Goal: Task Accomplishment & Management: Use online tool/utility

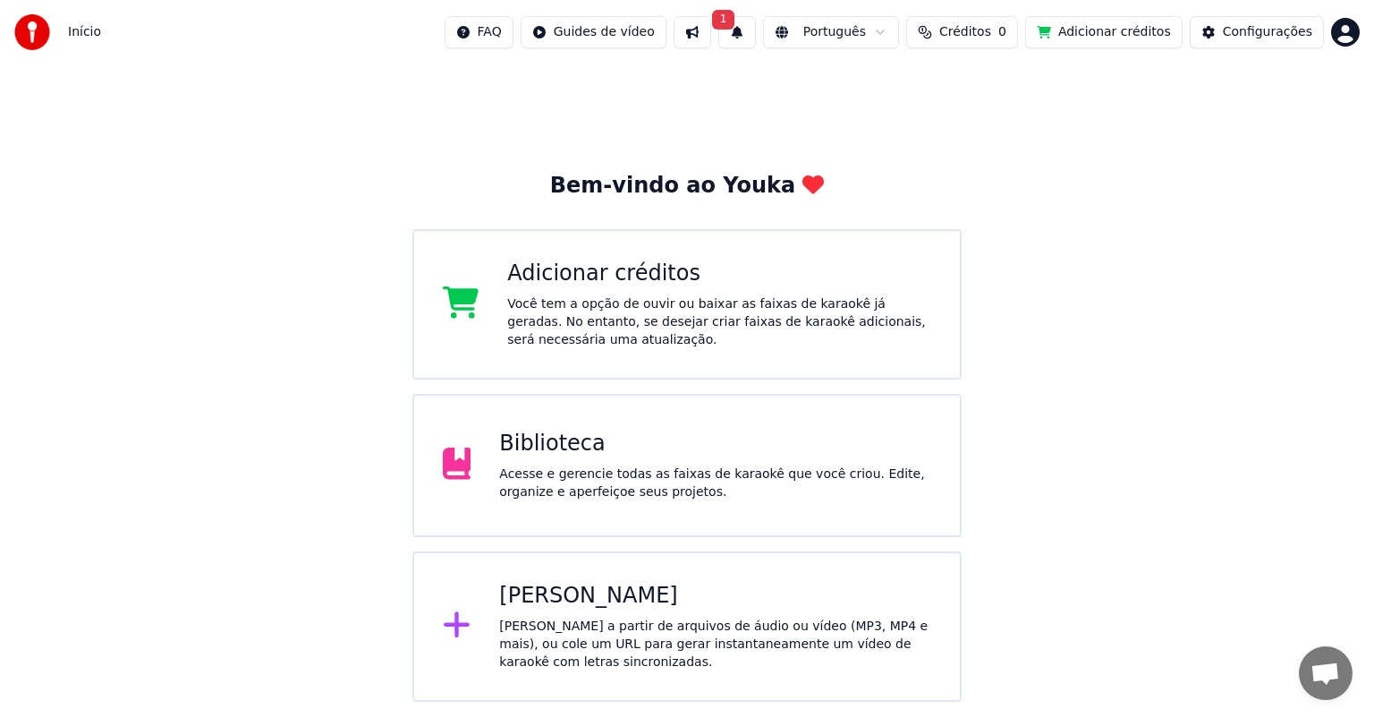
click at [576, 625] on div "[PERSON_NAME] a partir de arquivos de áudio ou vídeo (MP3, MP4 e mais), ou cole…" at bounding box center [715, 644] width 432 height 54
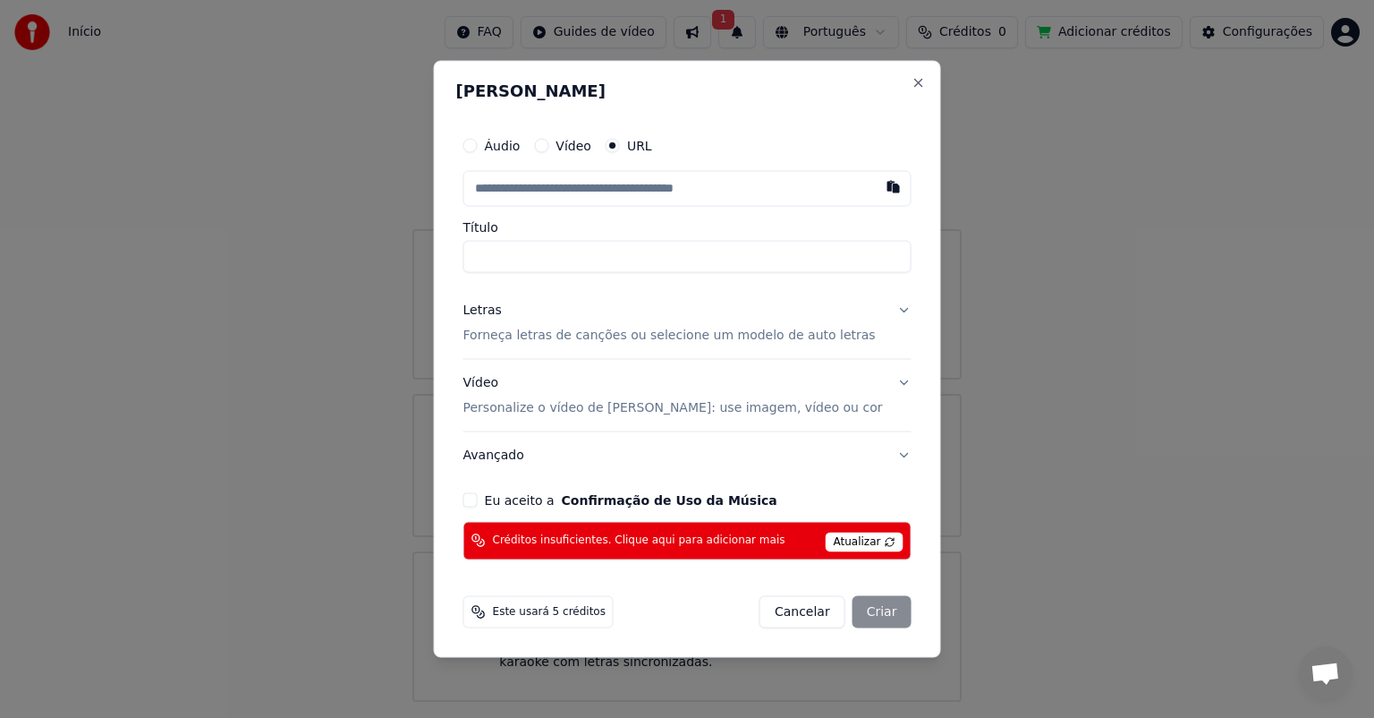
click at [478, 147] on button "Áudio" at bounding box center [471, 146] width 14 height 14
click at [548, 191] on div "Escolher arquivo" at bounding box center [530, 189] width 133 height 32
type input "**********"
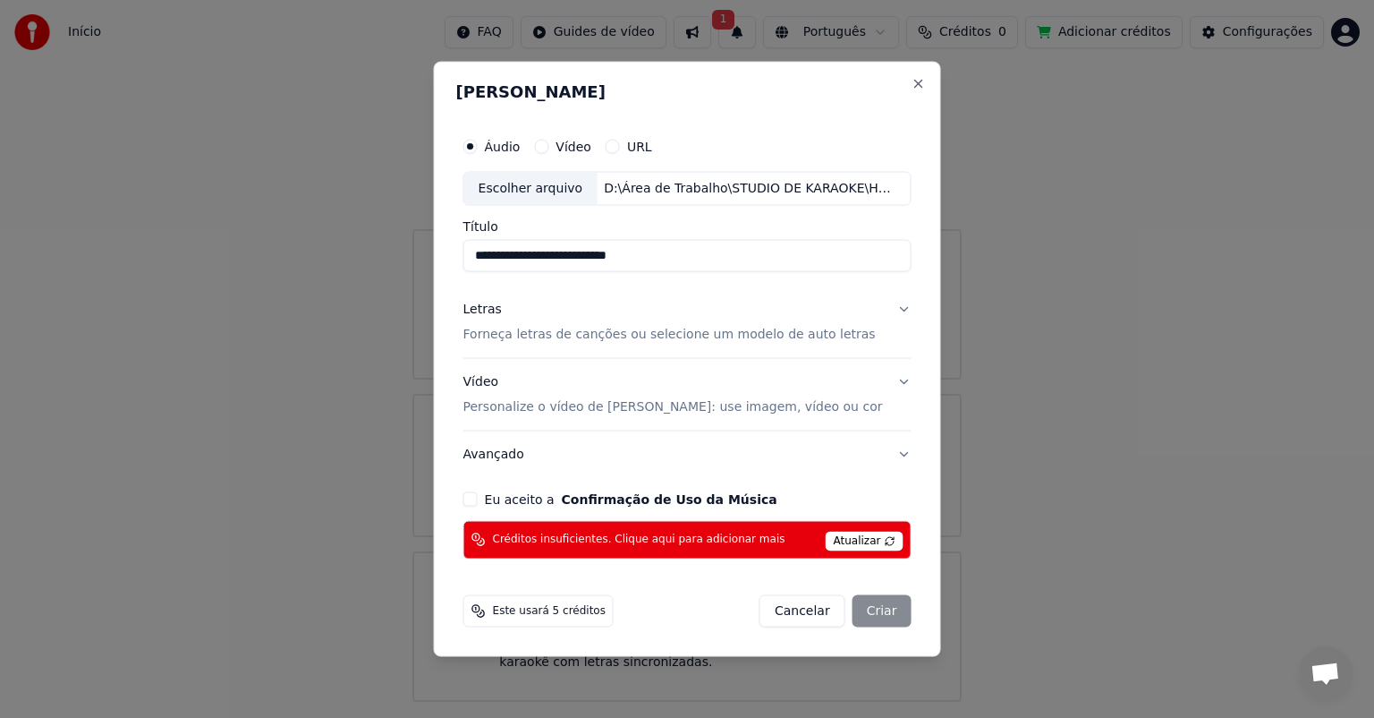
click at [570, 340] on p "Forneça letras de canções ou selecione um modelo de auto letras" at bounding box center [670, 335] width 412 height 18
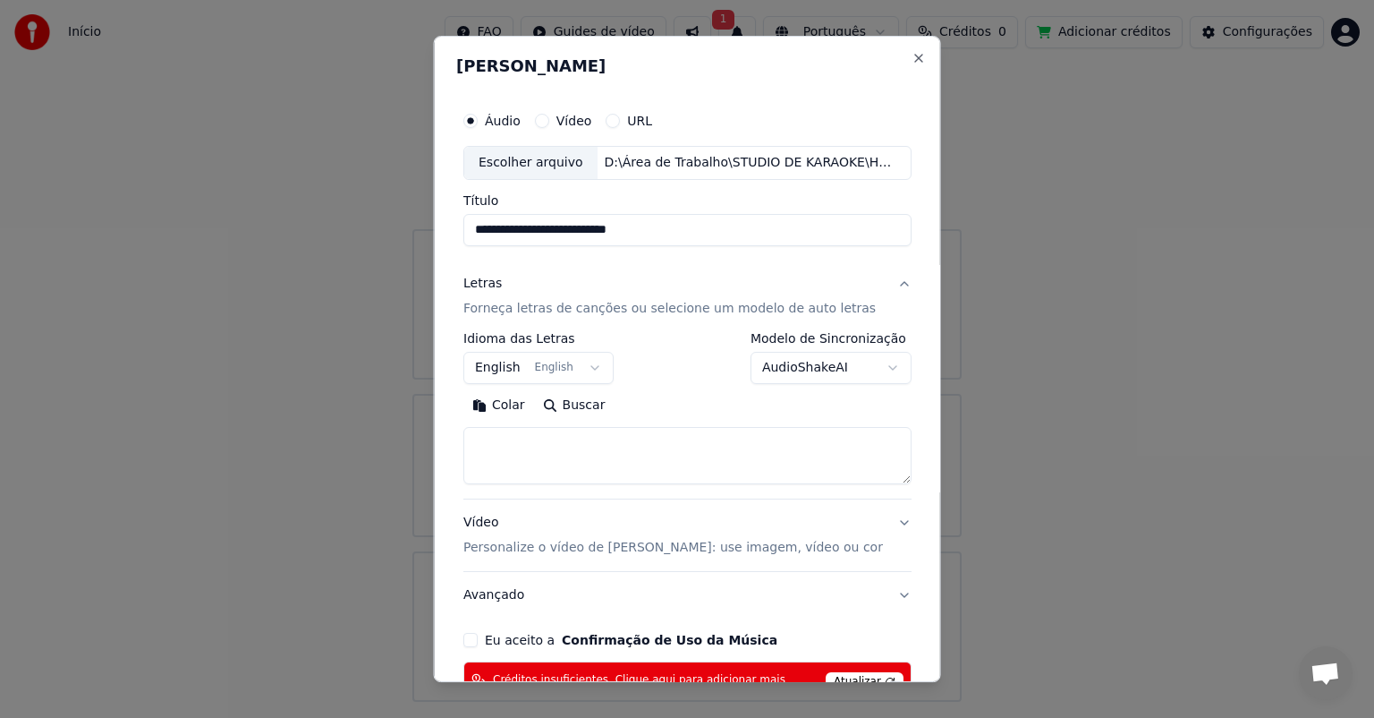
click at [596, 307] on p "Forneça letras de canções ou selecione um modelo de auto letras" at bounding box center [670, 309] width 412 height 18
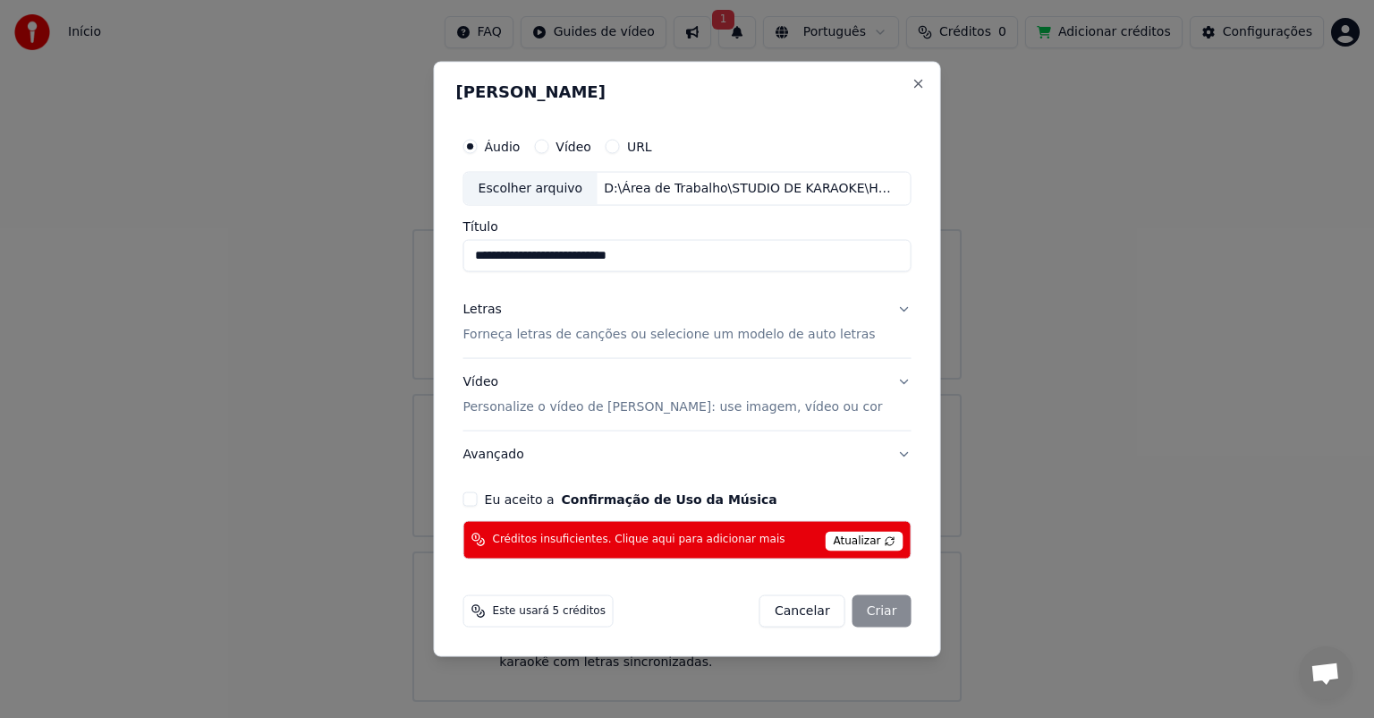
click at [865, 544] on span "Atualizar" at bounding box center [865, 541] width 78 height 20
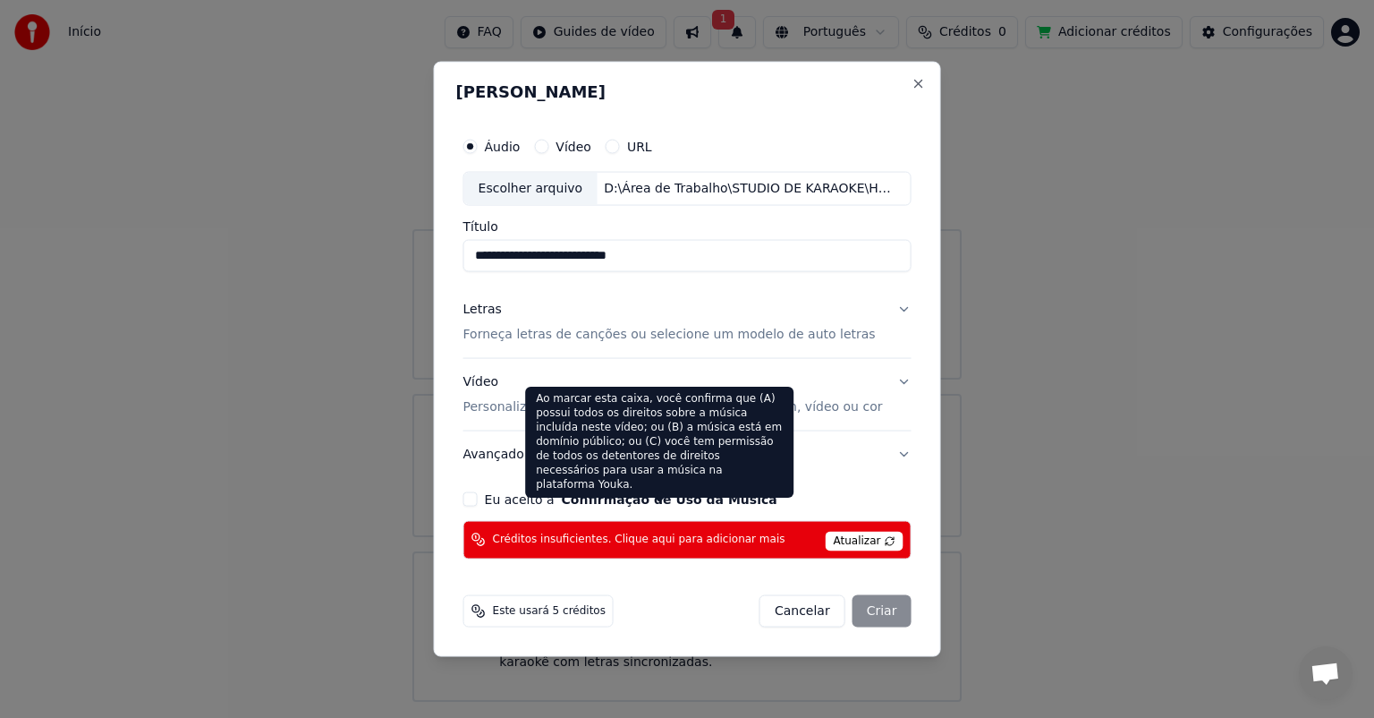
click at [640, 504] on button "Confirmação de Uso da Música" at bounding box center [670, 498] width 216 height 13
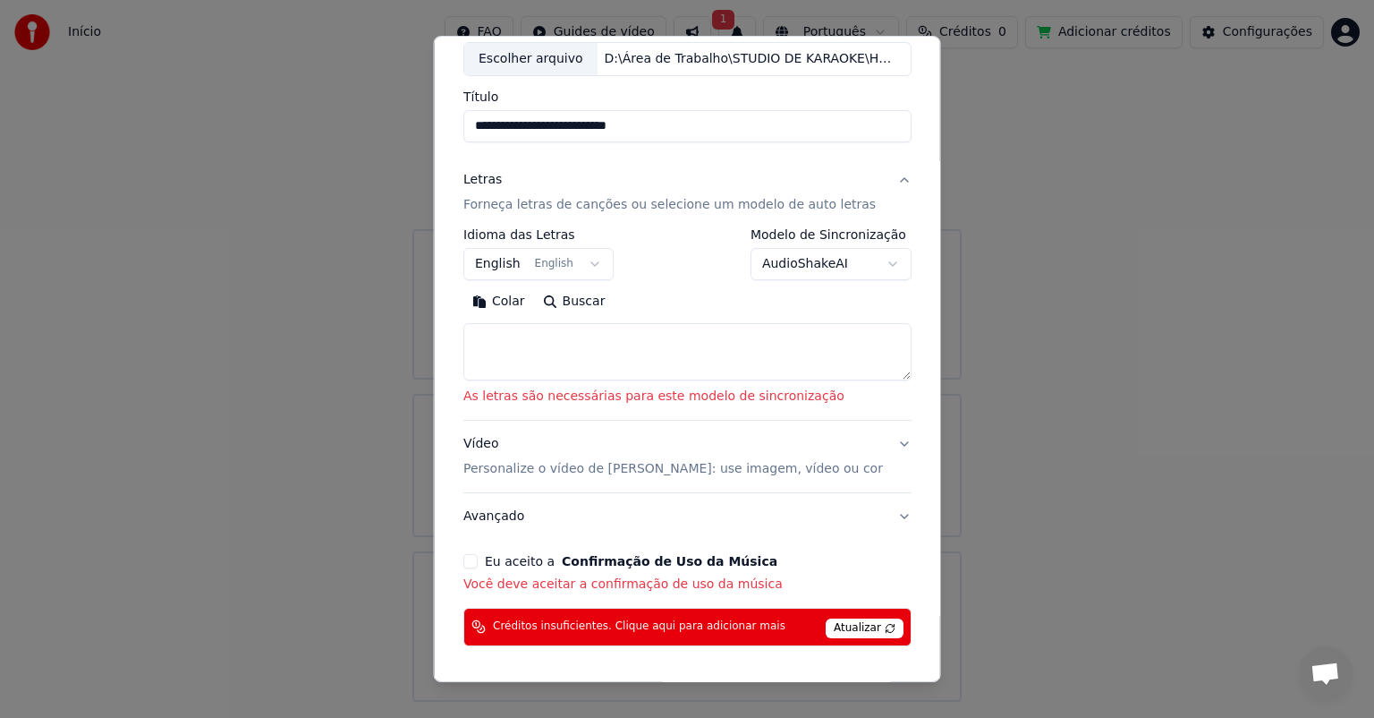
scroll to position [165, 0]
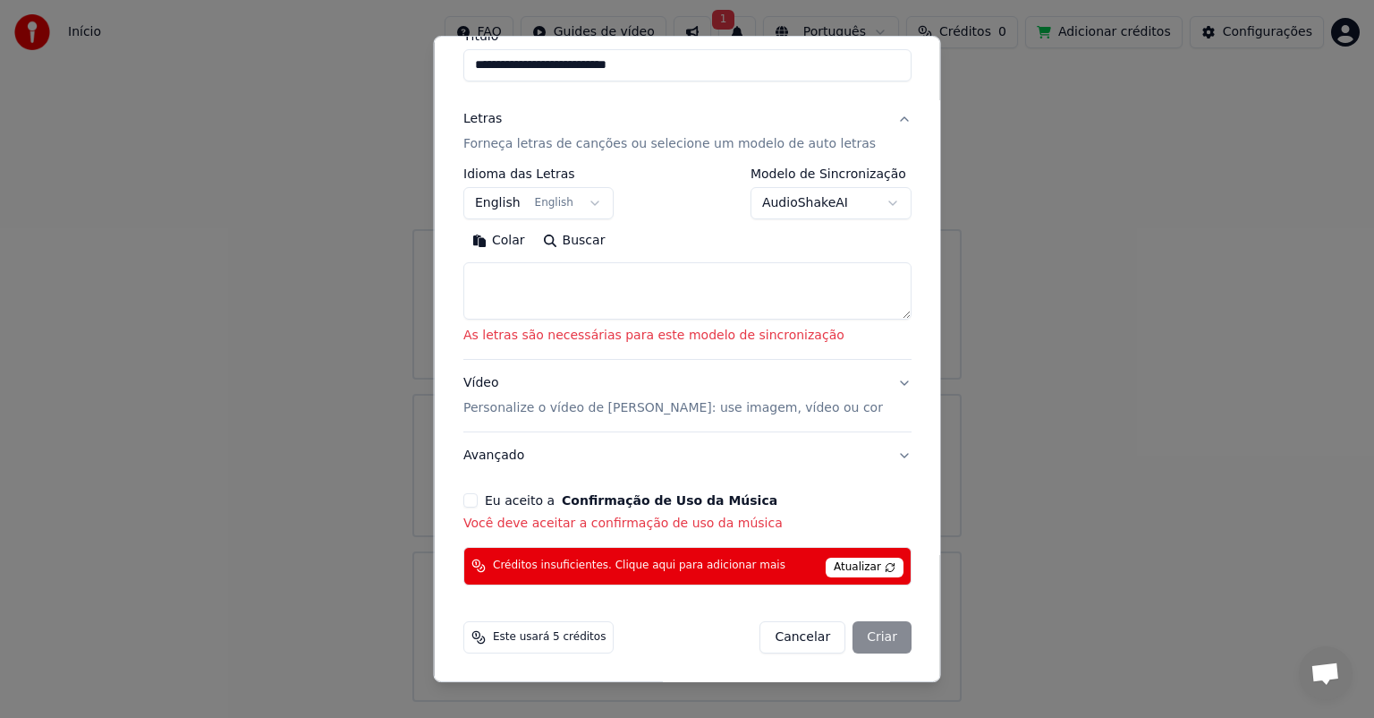
click at [474, 498] on button "Eu aceito a Confirmação de Uso da Música" at bounding box center [471, 500] width 14 height 14
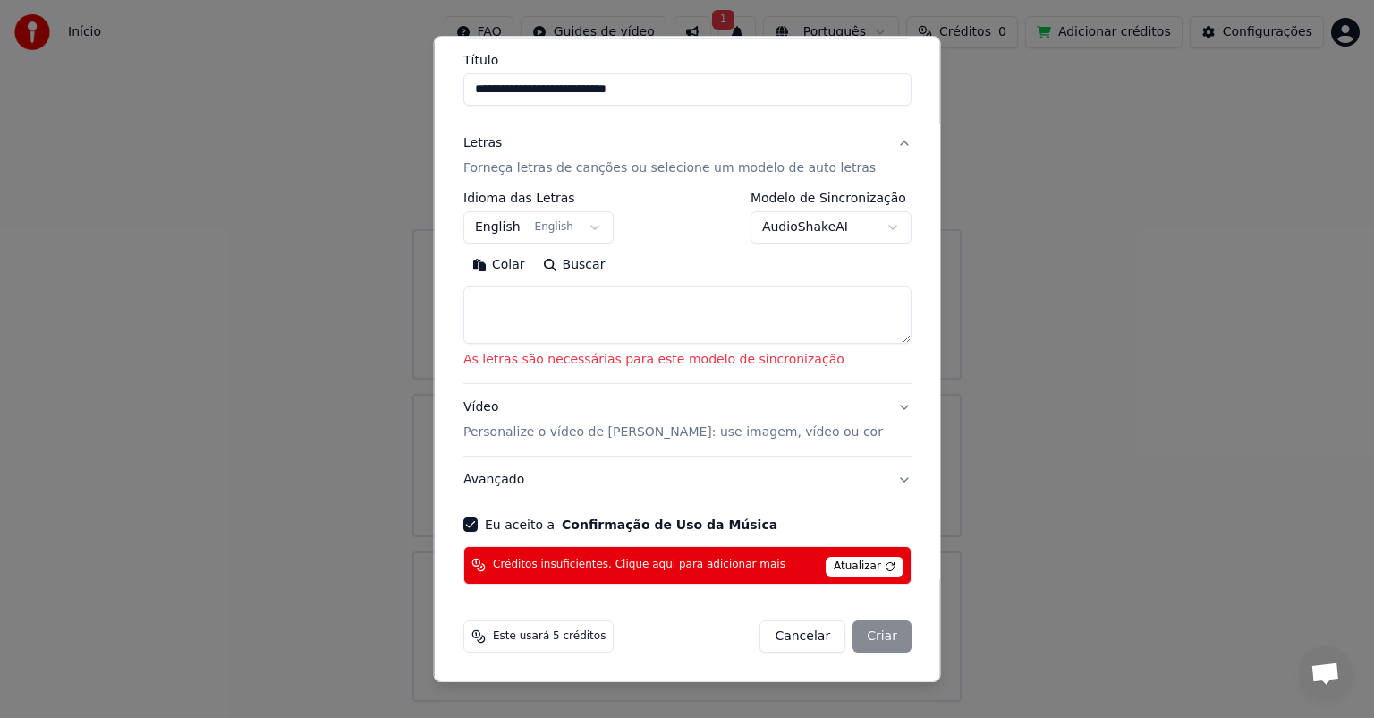
scroll to position [140, 0]
click at [868, 637] on div "Cancelar Criar" at bounding box center [836, 637] width 152 height 32
click at [849, 550] on div "Créditos insuficientes. Clique aqui para adicionar mais Atualizar" at bounding box center [688, 566] width 448 height 38
click at [850, 568] on span "Atualizar" at bounding box center [865, 567] width 78 height 20
click at [736, 568] on span "Créditos insuficientes. Clique aqui para adicionar mais" at bounding box center [639, 565] width 293 height 14
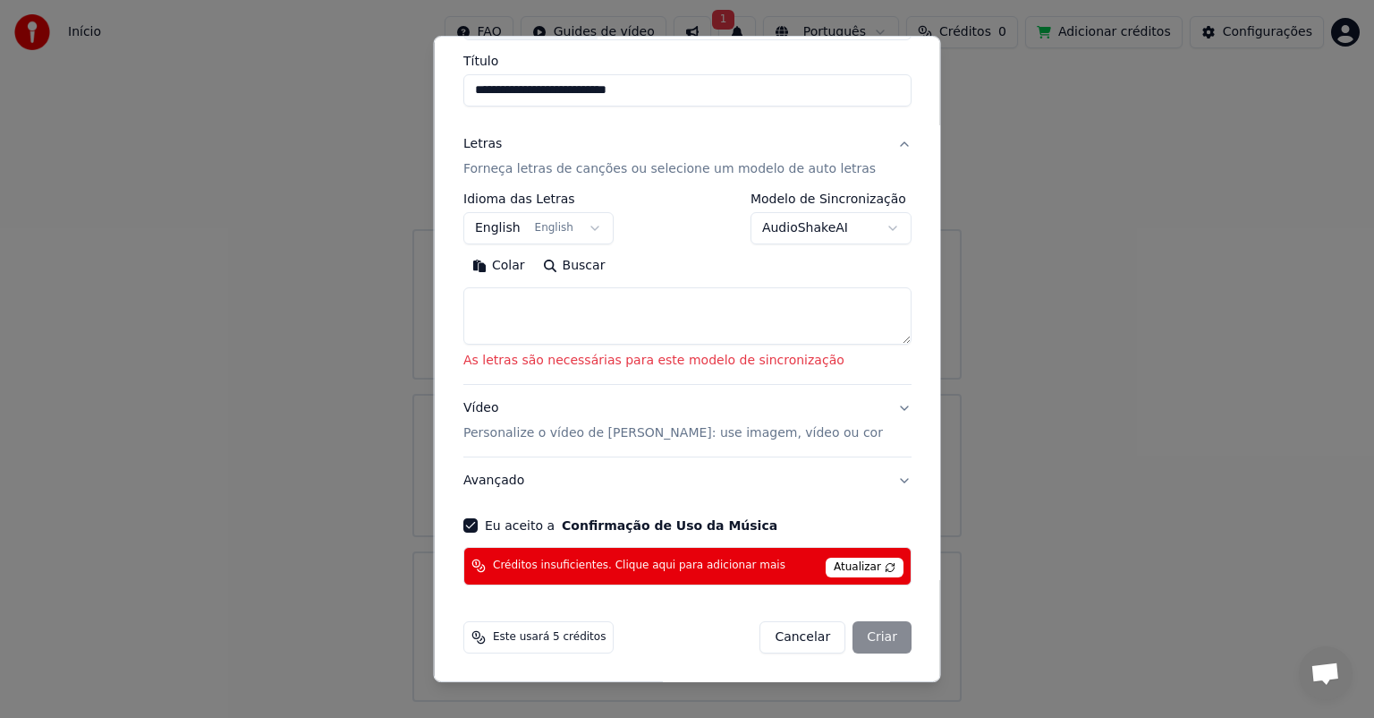
drag, startPoint x: 1188, startPoint y: 143, endPoint x: 1170, endPoint y: 157, distance: 22.9
select select
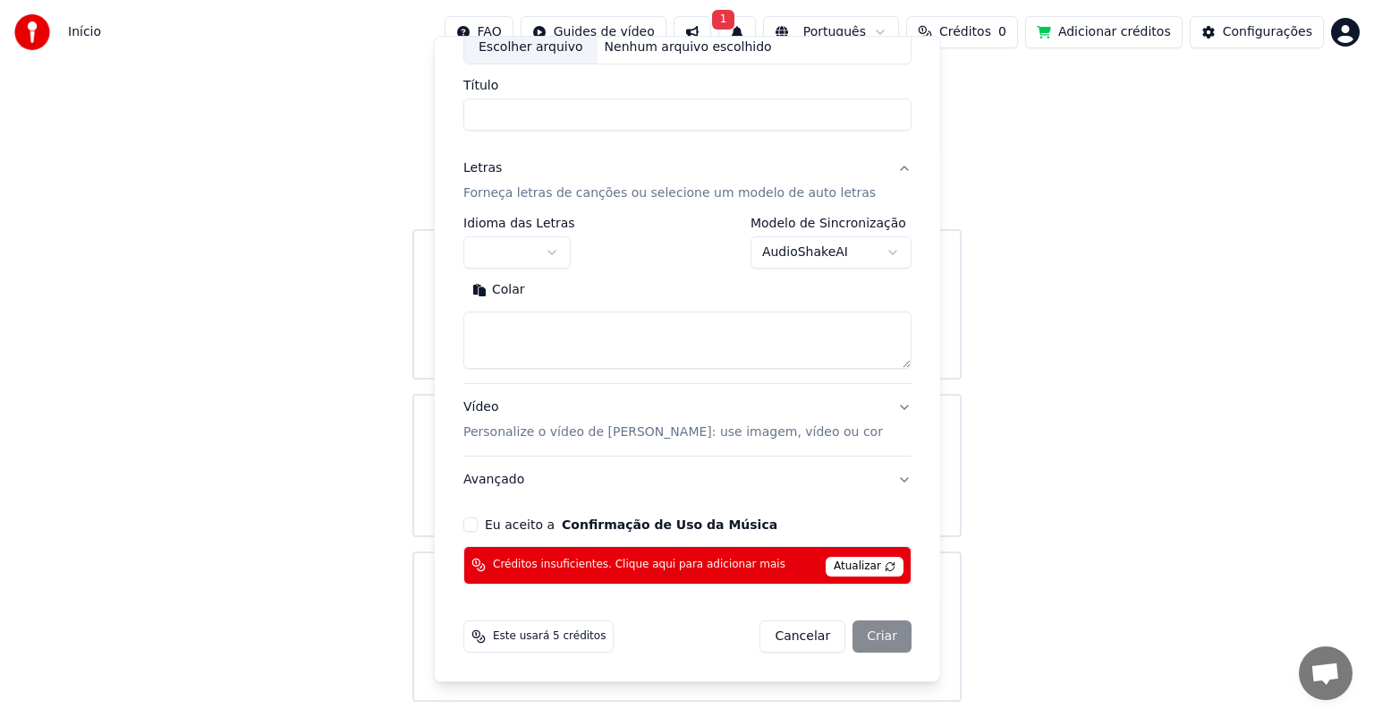
scroll to position [115, 0]
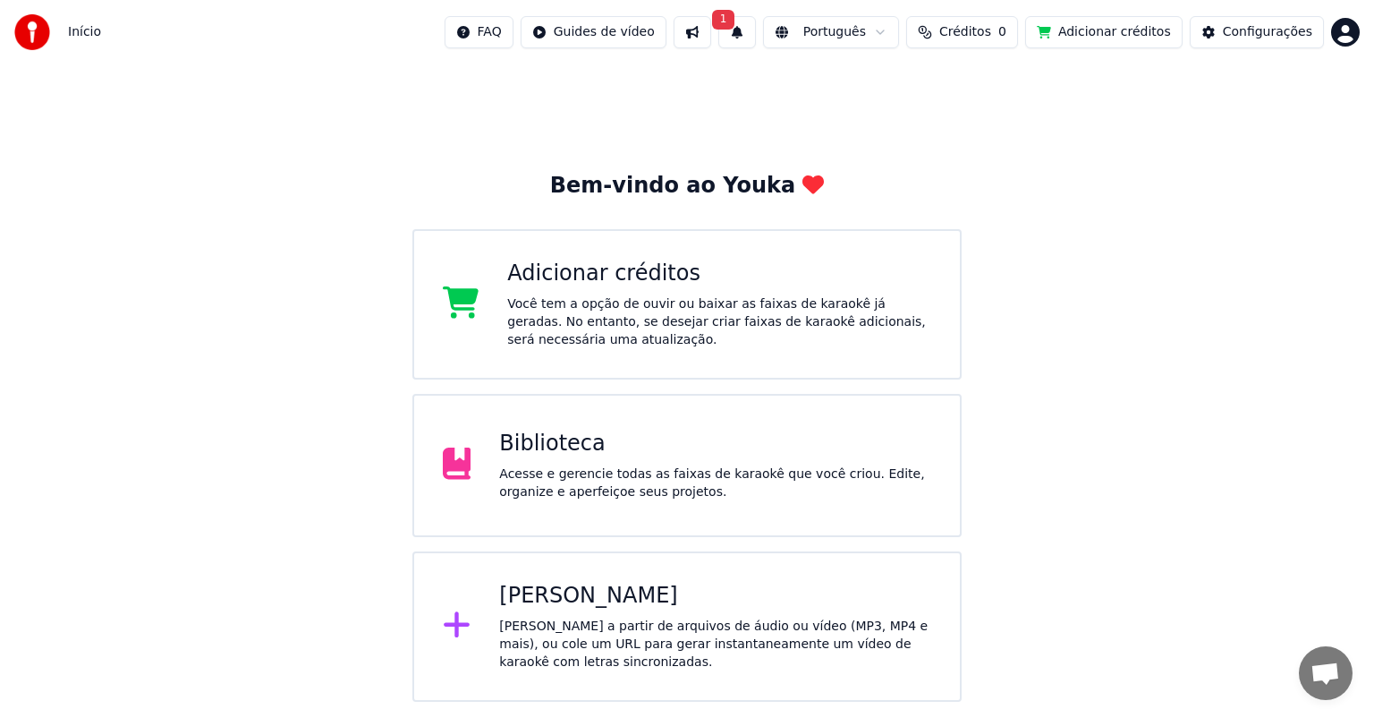
click at [1110, 31] on button "Adicionar créditos" at bounding box center [1103, 32] width 157 height 32
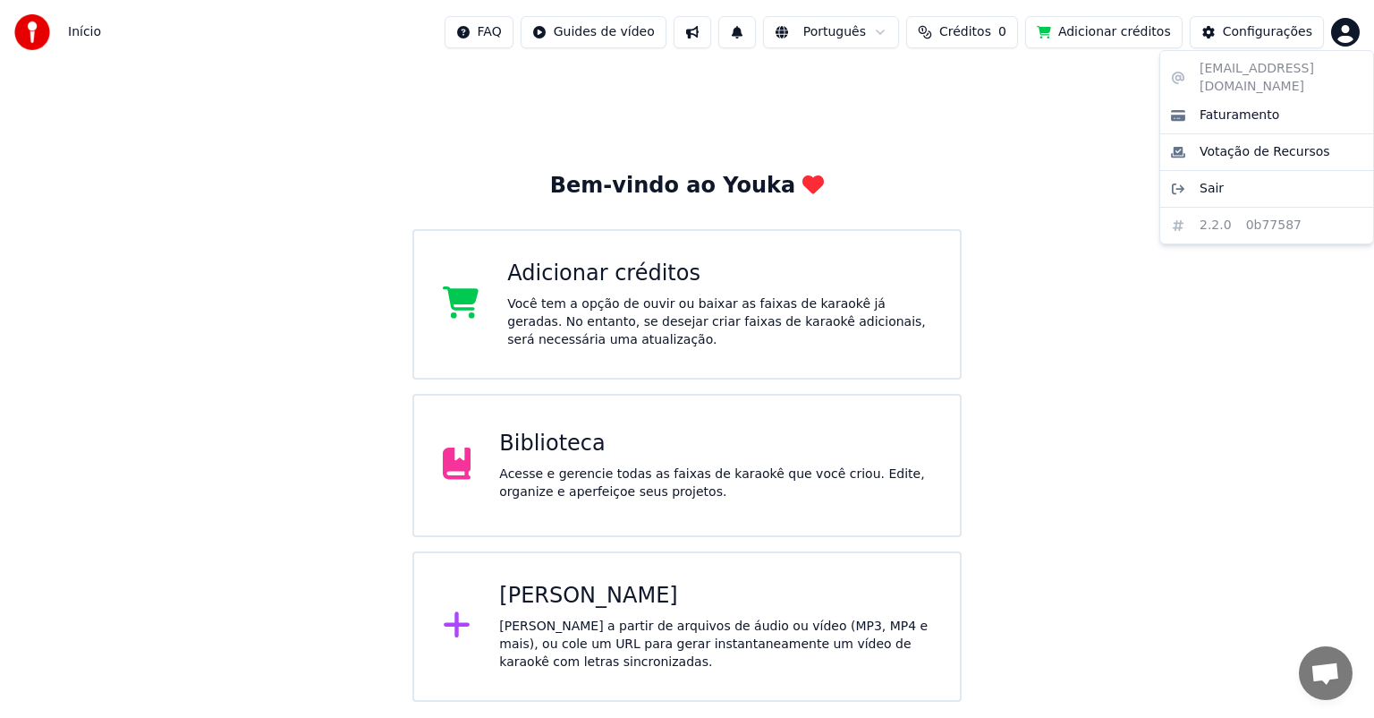
click at [1347, 34] on html "Início FAQ Guides de vídeo Português Créditos 0 Adicionar créditos Configuraçõe…" at bounding box center [687, 351] width 1374 height 702
click at [1250, 179] on div "Sair" at bounding box center [1267, 188] width 206 height 29
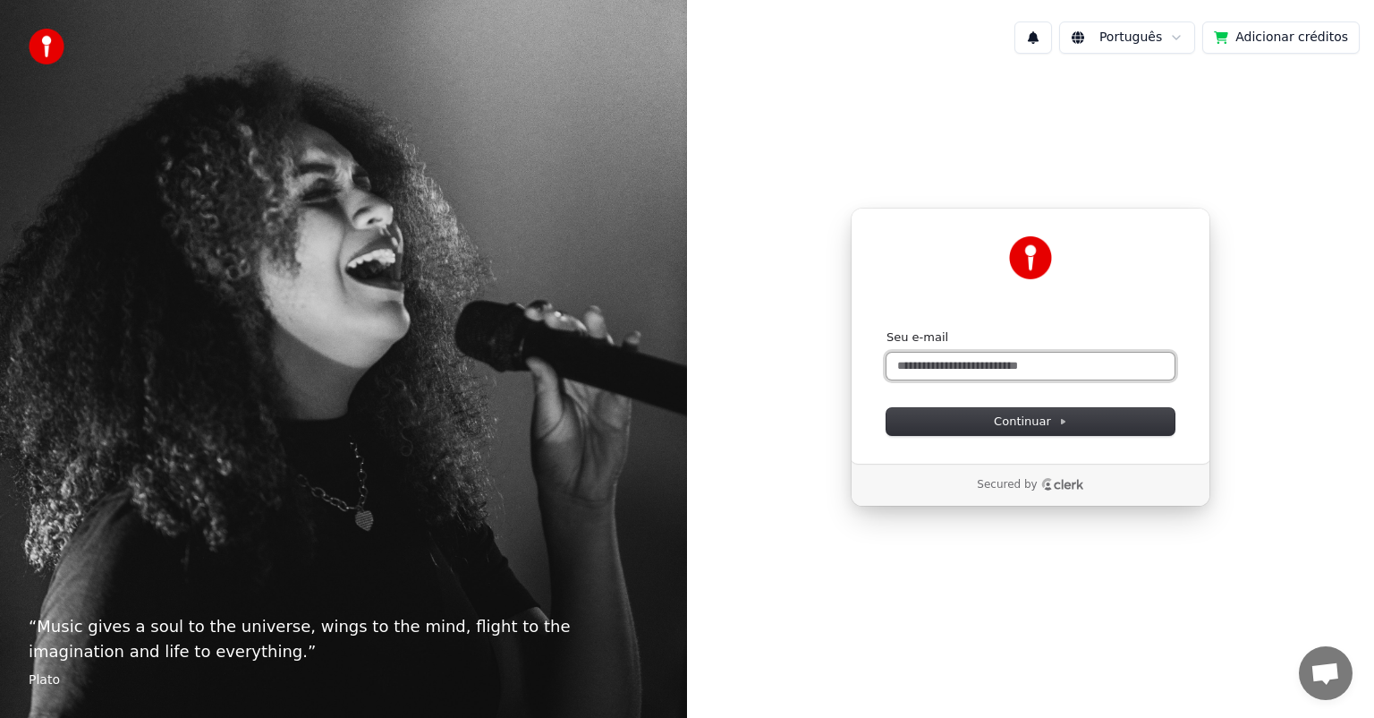
click at [947, 369] on input "Seu e-mail" at bounding box center [1031, 366] width 288 height 27
click at [967, 415] on button "Continuar" at bounding box center [1031, 421] width 288 height 27
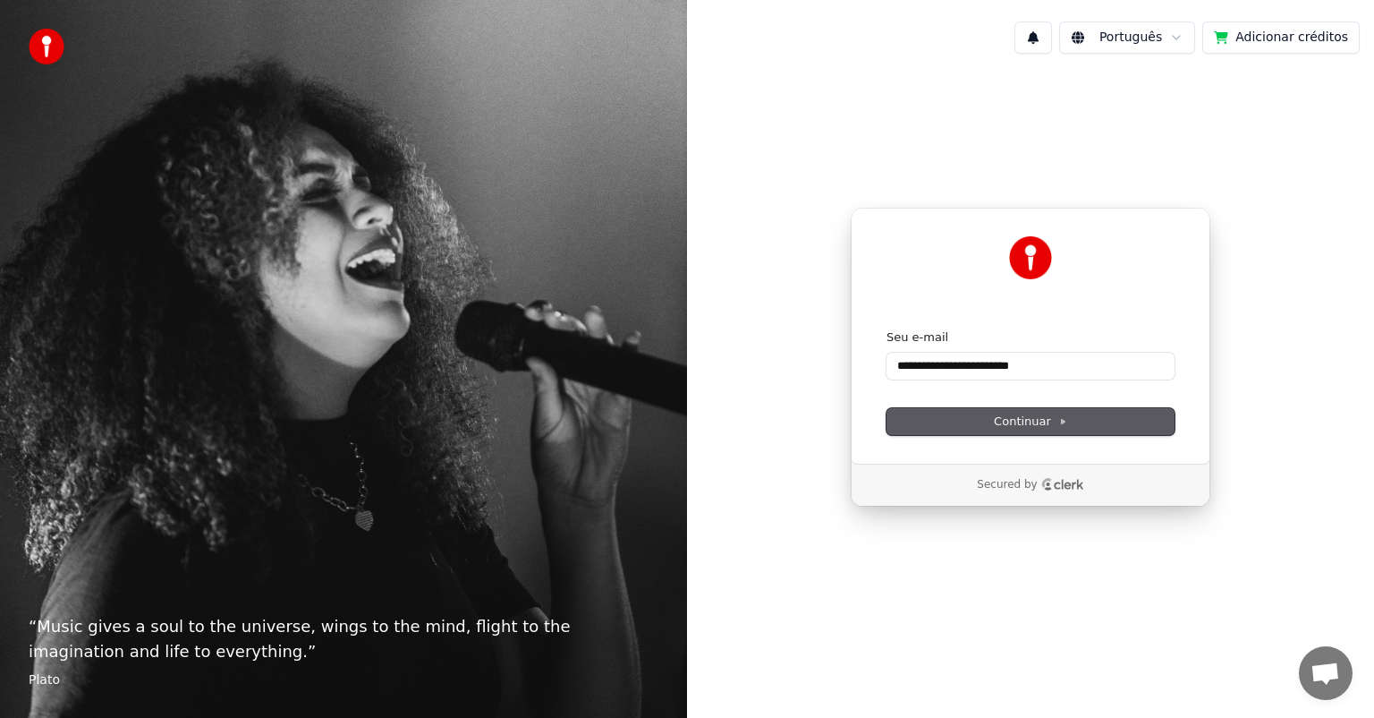
type input "**********"
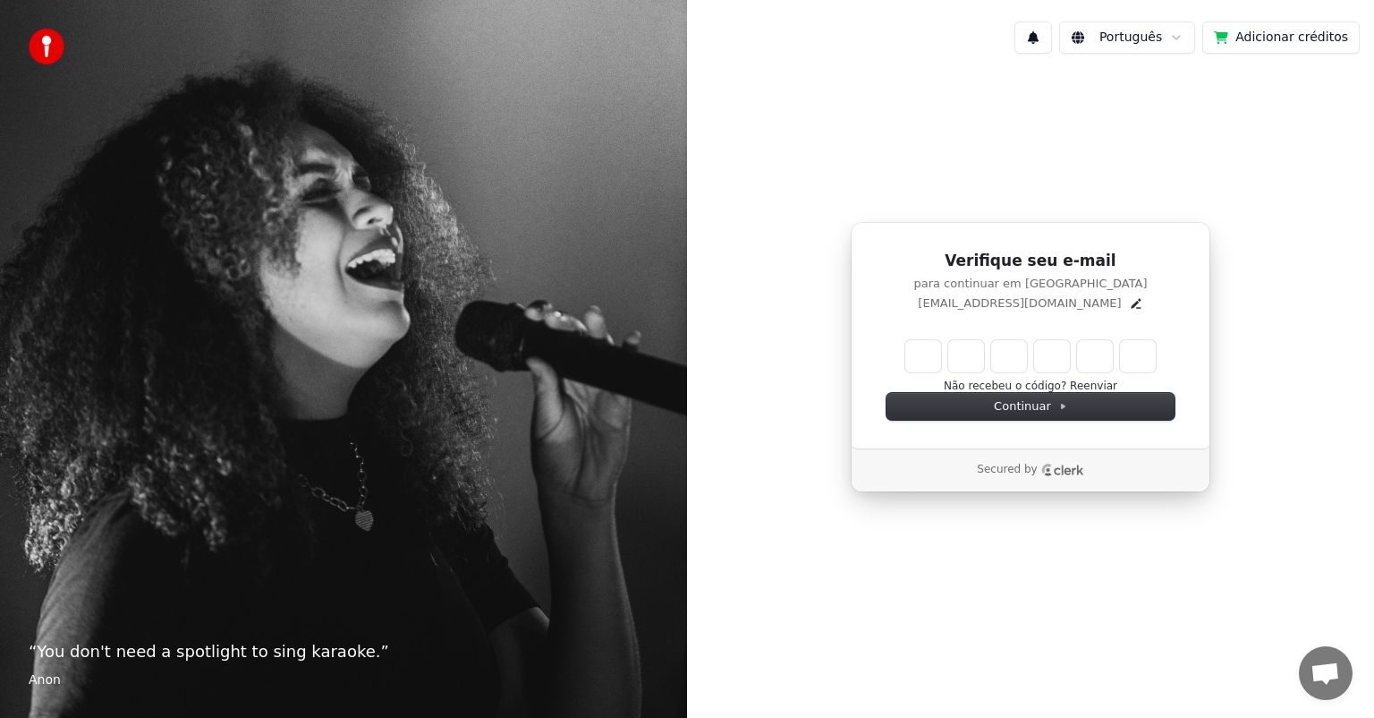
click at [1201, 161] on div "Verifique seu e-mail para continuar em Youka [EMAIL_ADDRESS][DOMAIN_NAME] Não r…" at bounding box center [1030, 357] width 687 height 578
click at [1114, 555] on div "Verifique seu e-mail para continuar em Youka [EMAIL_ADDRESS][DOMAIN_NAME] Não r…" at bounding box center [1030, 357] width 687 height 578
click at [1157, 35] on html "“ You don't need a spotlight to sing karaoke. ” Anon Português Adicionar crédit…" at bounding box center [687, 359] width 1374 height 718
click at [974, 219] on div "Verify your email Enter the verification code sent to your email [EMAIL_ADDRESS…" at bounding box center [1030, 357] width 687 height 578
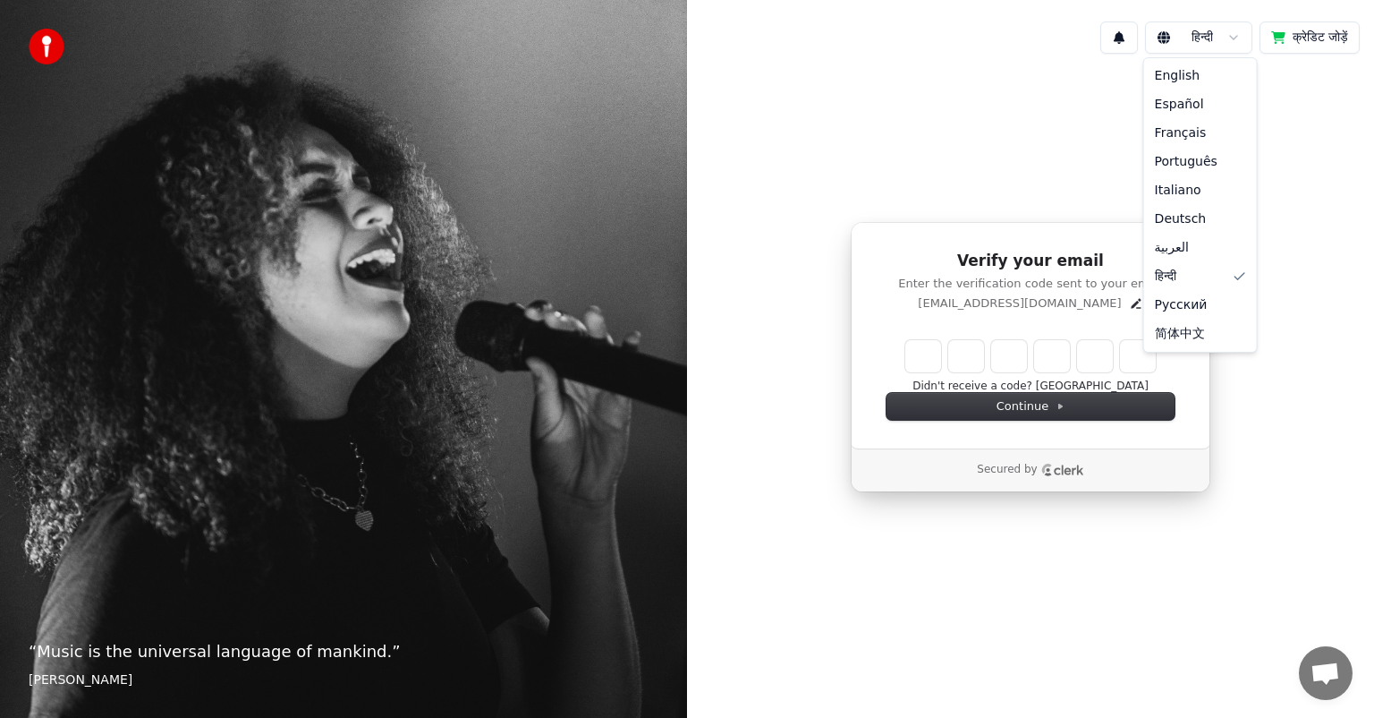
click at [1203, 38] on html "“ Music is the universal language of mankind. ” [PERSON_NAME] हिन्दी क्रेडिट जो…" at bounding box center [687, 359] width 1374 height 718
click at [1056, 118] on html "“ Music is the universal language of mankind. ” [PERSON_NAME] हिन्दी क्रेडिट जो…" at bounding box center [687, 359] width 1374 height 718
click at [1317, 39] on button "क्रेडिट जोड़ें" at bounding box center [1310, 37] width 100 height 32
click at [1222, 42] on html "“ Music is the universal language of mankind. ” [PERSON_NAME] हिन्दी क्रेडिट जो…" at bounding box center [687, 359] width 1374 height 718
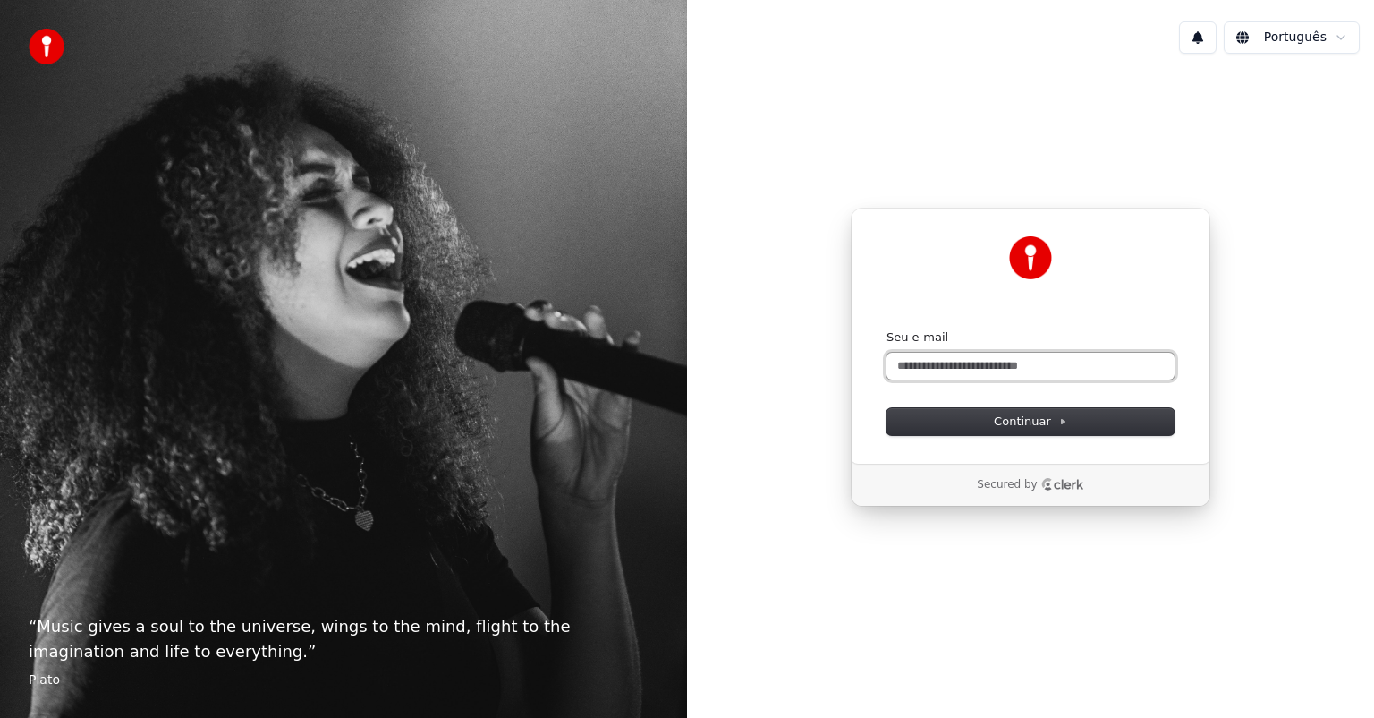
click at [931, 359] on input "Seu e-mail" at bounding box center [1031, 366] width 288 height 27
click at [956, 422] on button "Continuar" at bounding box center [1031, 421] width 288 height 27
type input "**********"
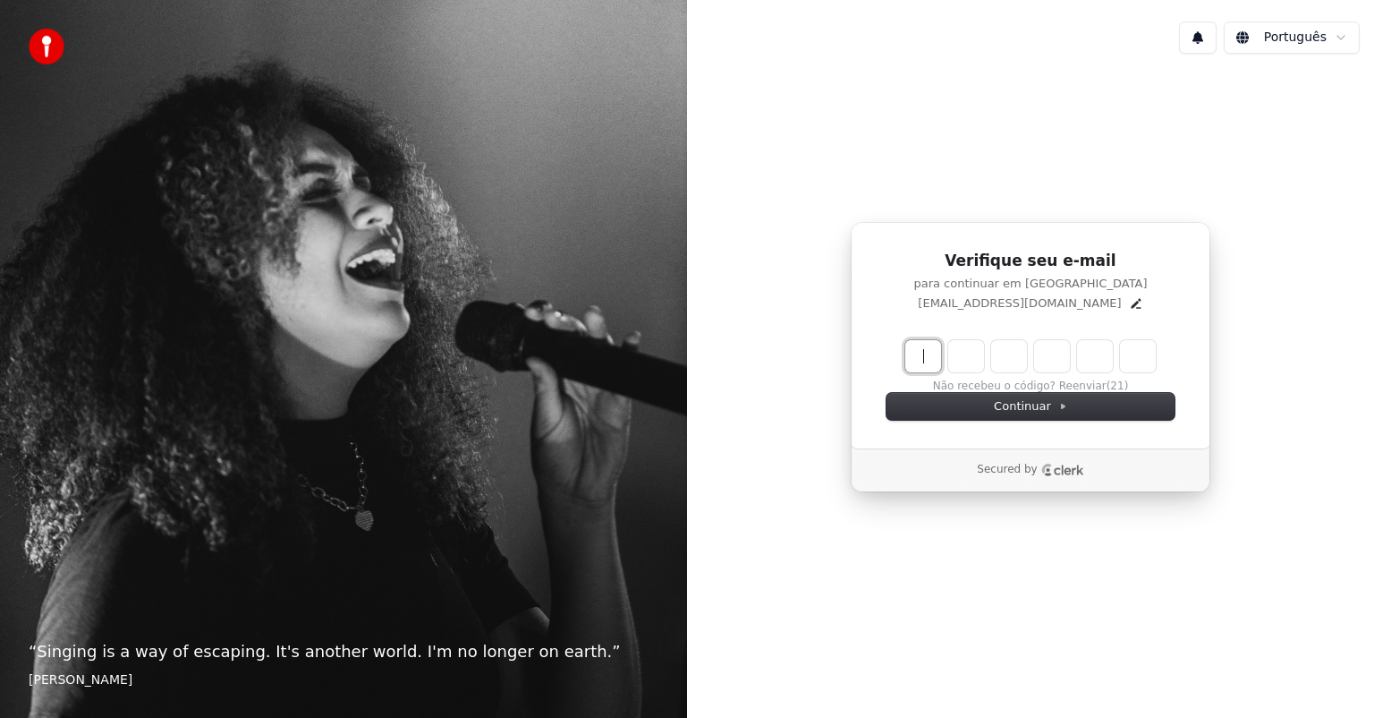
click at [916, 359] on input "Enter verification code" at bounding box center [1049, 356] width 286 height 32
type input "******"
